Goal: Information Seeking & Learning: Learn about a topic

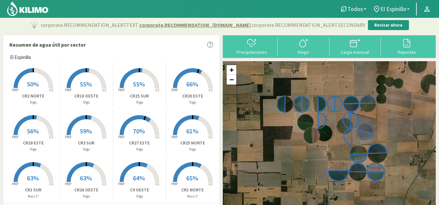
click at [198, 82] on rect at bounding box center [193, 89] width 52 height 52
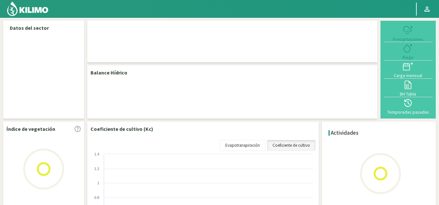
select select "5: Object"
